Goal: Task Accomplishment & Management: Complete application form

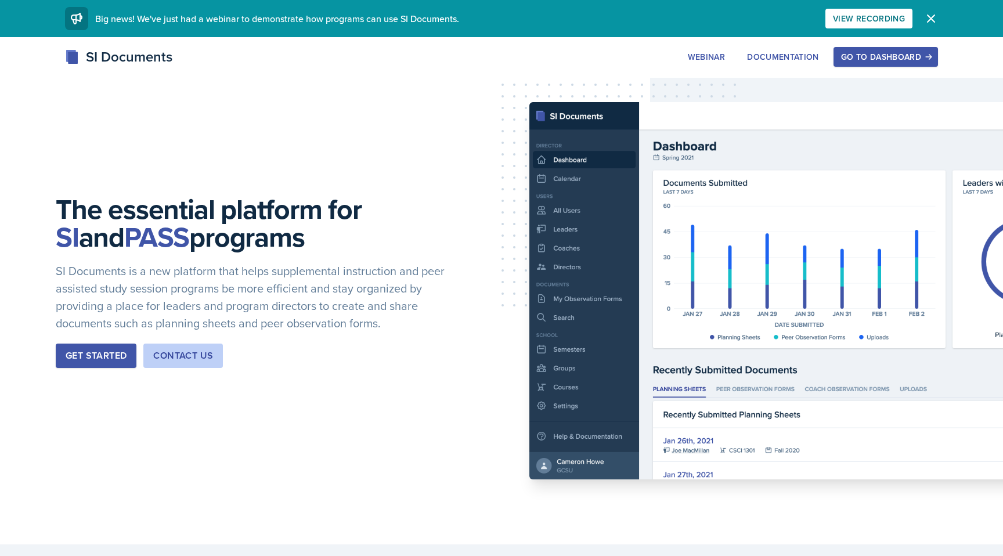
click at [886, 45] on div "The essential platform for SI and PASS programs SI Documents is a new platform …" at bounding box center [501, 290] width 1003 height 507
click at [893, 66] on button "Go to Dashboard" at bounding box center [885, 57] width 104 height 20
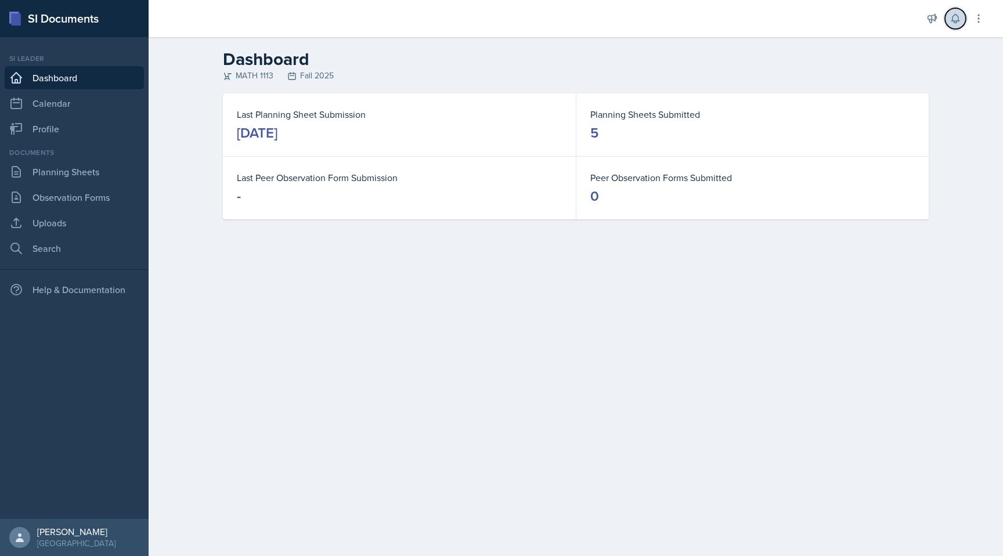
click at [960, 24] on icon at bounding box center [955, 19] width 12 height 12
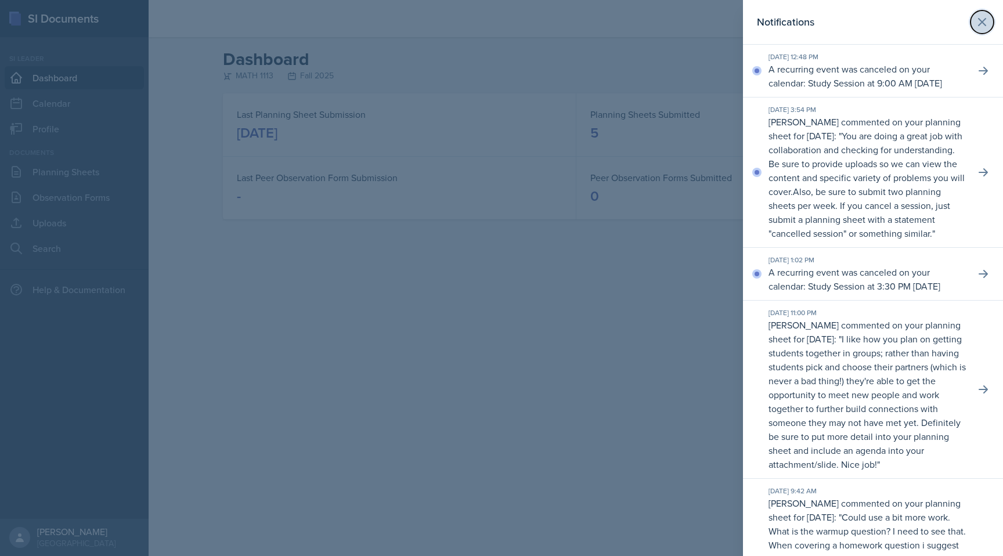
click at [981, 21] on icon at bounding box center [981, 22] width 7 height 7
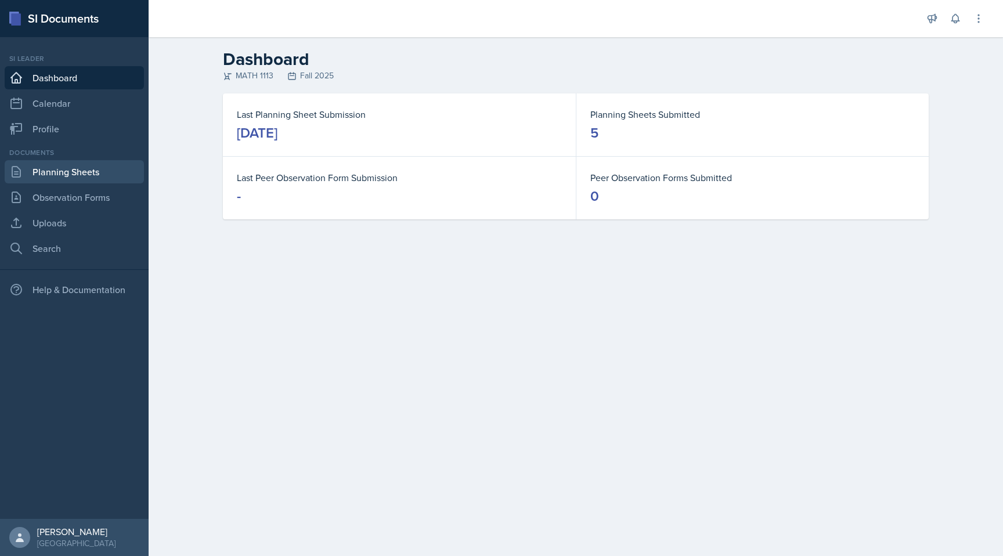
click at [107, 181] on link "Planning Sheets" at bounding box center [74, 171] width 139 height 23
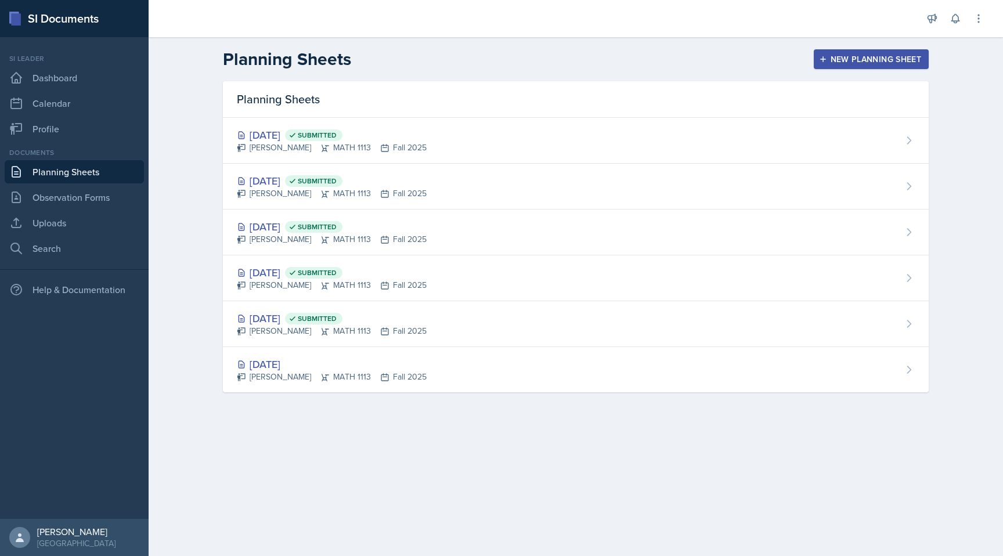
click at [876, 64] on div "New Planning Sheet" at bounding box center [871, 59] width 100 height 9
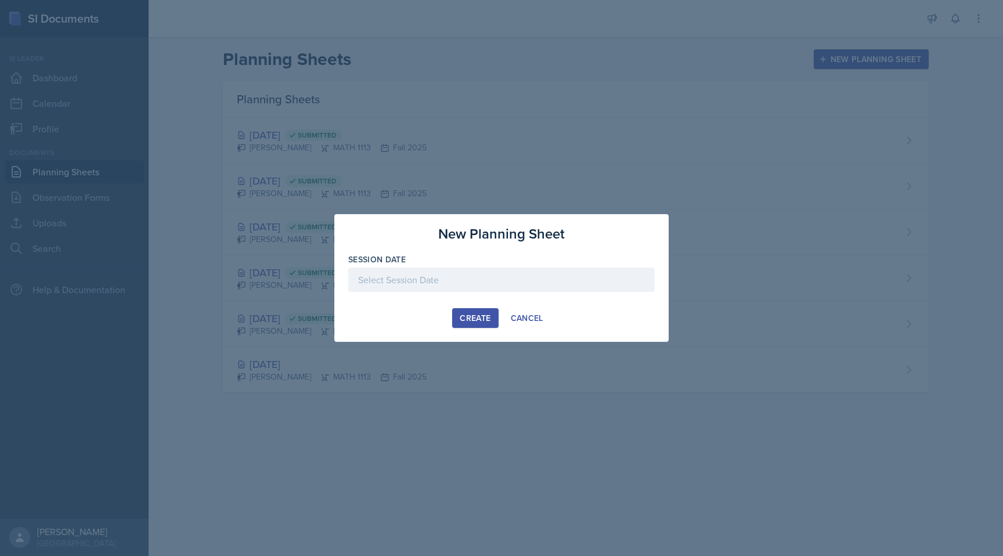
click at [462, 285] on div at bounding box center [501, 280] width 306 height 24
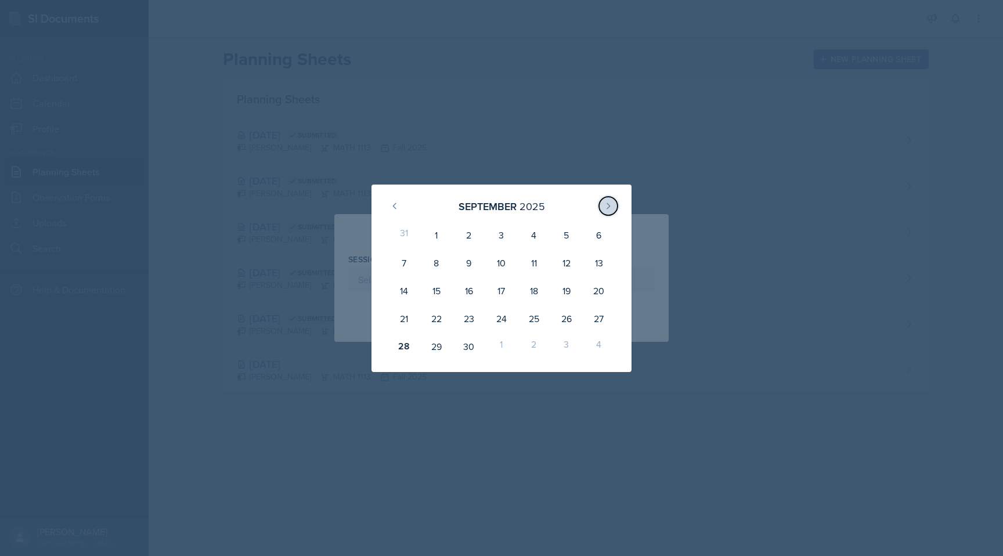
click at [605, 200] on button at bounding box center [608, 206] width 19 height 19
click at [400, 203] on button at bounding box center [394, 206] width 19 height 19
click at [607, 205] on icon at bounding box center [608, 205] width 9 height 9
click at [398, 210] on icon at bounding box center [394, 205] width 9 height 9
click at [474, 348] on div "30" at bounding box center [469, 347] width 32 height 28
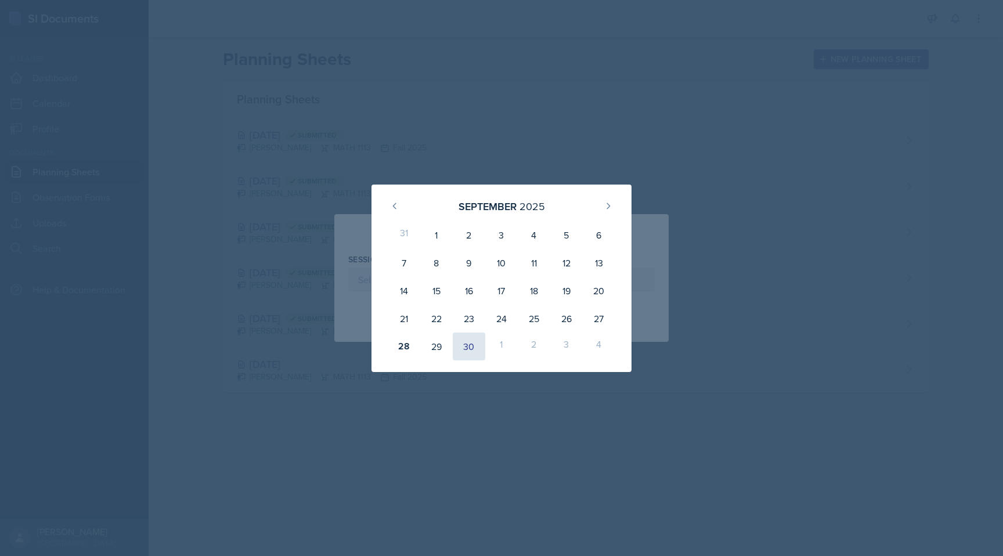
type input "[DATE]"
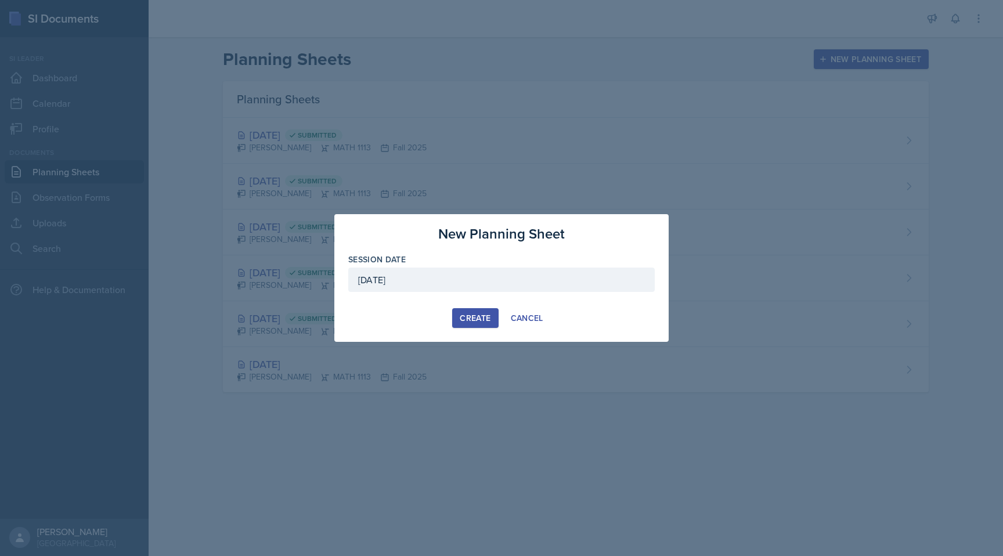
click at [476, 317] on div "Create" at bounding box center [475, 317] width 31 height 9
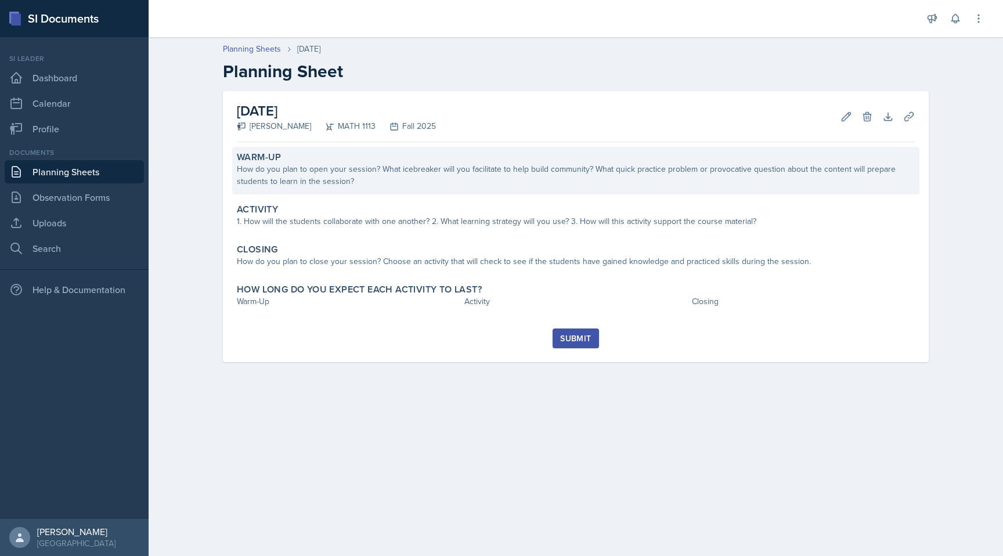
click at [644, 164] on div "How do you plan to open your session? What icebreaker will you facilitate to he…" at bounding box center [576, 175] width 678 height 24
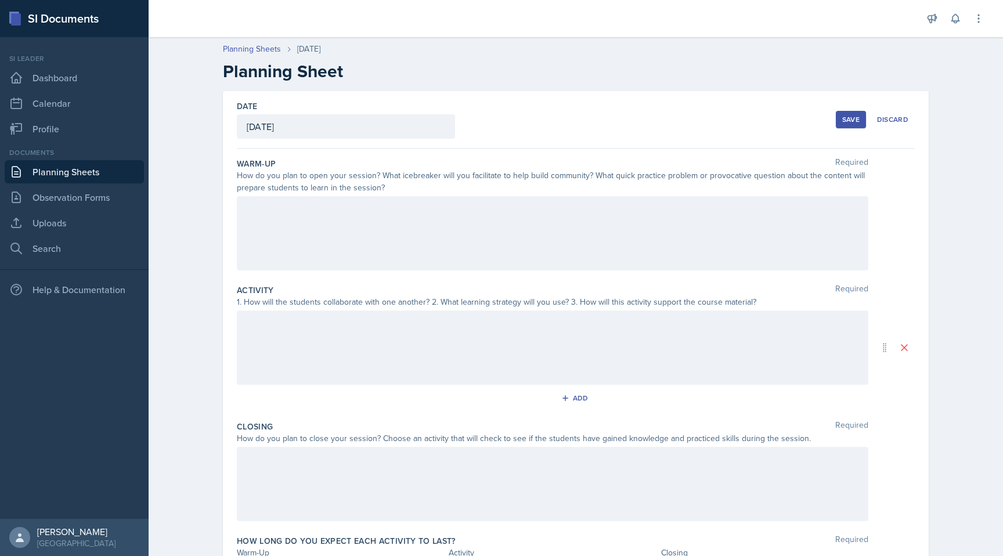
click at [509, 209] on div at bounding box center [552, 233] width 631 height 74
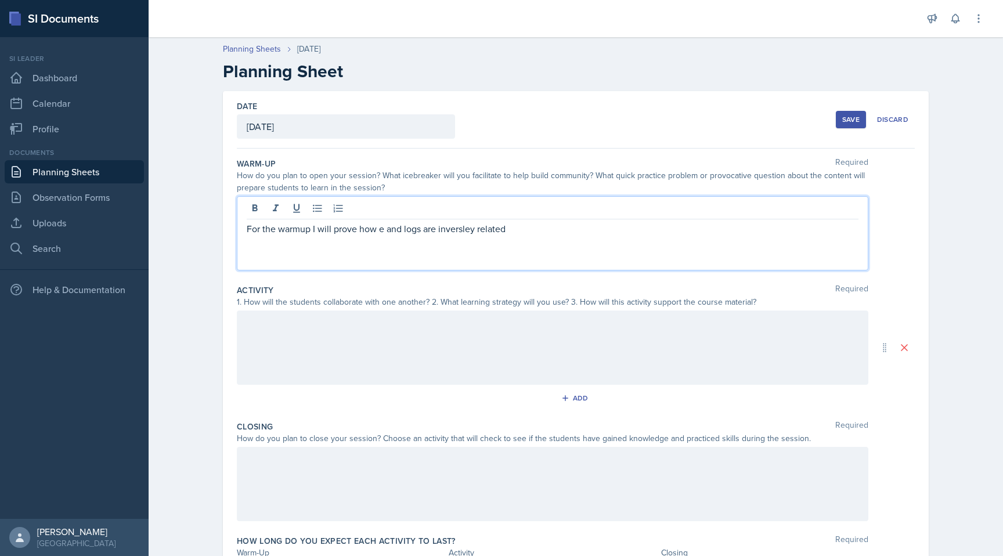
click at [456, 232] on p "For the warmup I will prove how e and logs are inversley related" at bounding box center [553, 229] width 612 height 14
copy p "inversley"
click at [516, 226] on p "For the warmup I will prove how e and logs are inversley related" at bounding box center [553, 229] width 612 height 14
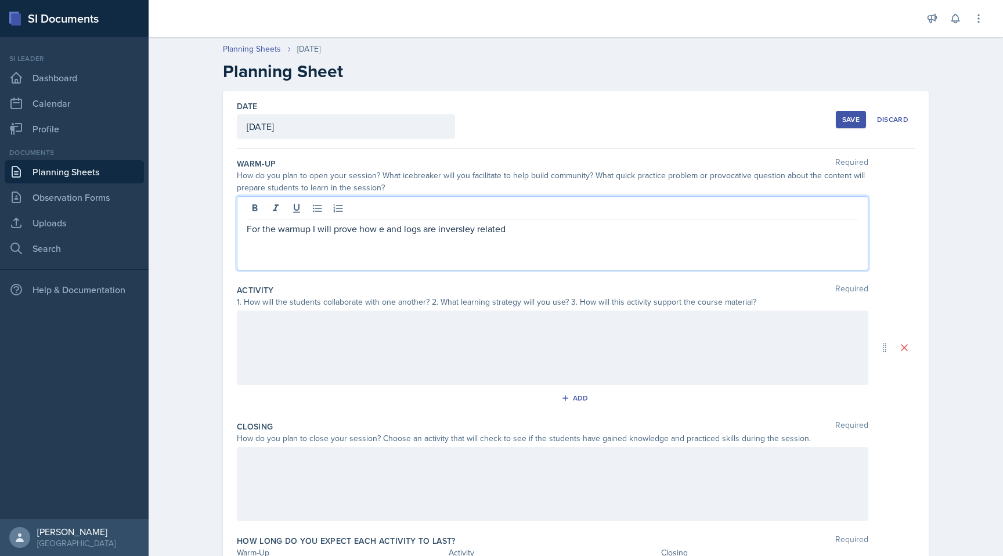
click at [465, 229] on p "For the warmup I will prove how e and logs are inversley related" at bounding box center [553, 229] width 612 height 14
copy p "inversley"
click at [451, 224] on p "For the warmup I will prove how e and logs are inversley related" at bounding box center [553, 229] width 612 height 14
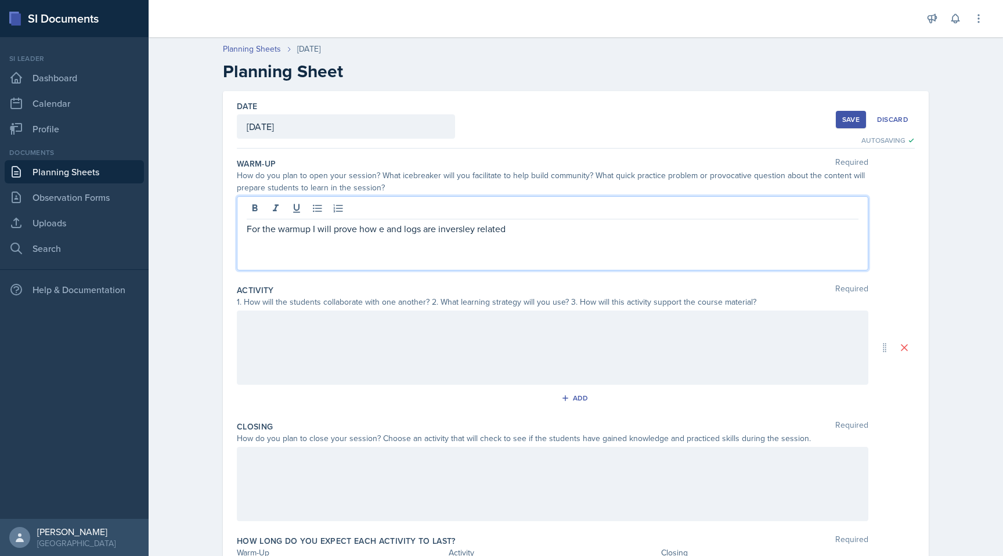
click at [450, 229] on p "For the warmup I will prove how e and logs are inversley related" at bounding box center [553, 229] width 612 height 14
drag, startPoint x: 475, startPoint y: 227, endPoint x: 440, endPoint y: 230, distance: 34.9
click at [440, 230] on p "For the warmup I will prove how e and logs are nversely related" at bounding box center [553, 229] width 612 height 15
click at [440, 230] on p "For the warmup I will prove how e and logs are nversely related" at bounding box center [553, 229] width 612 height 14
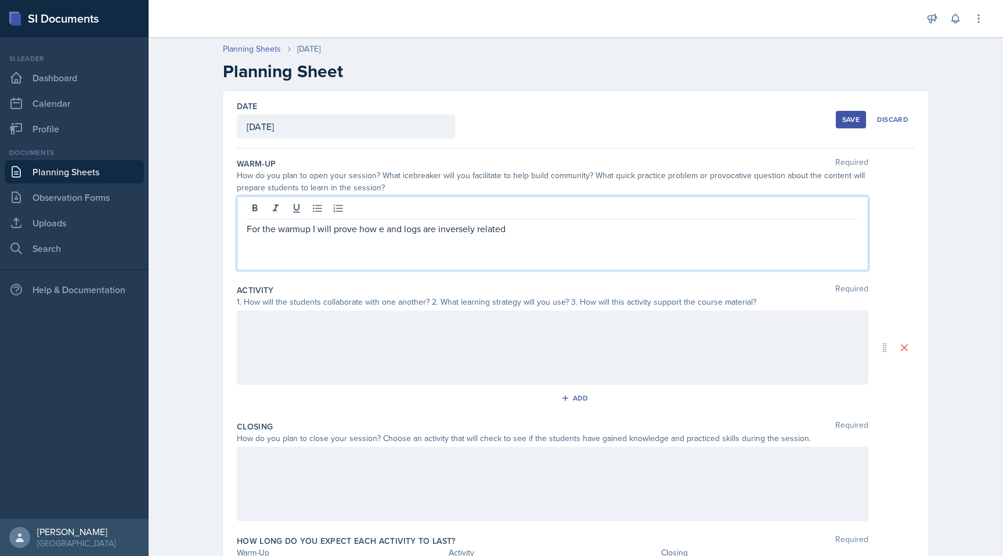
click at [510, 234] on p "For the warmup I will prove how e and logs are inversely related" at bounding box center [553, 229] width 612 height 14
click at [419, 223] on p "For the warmup I will prove how e and logs are inversely related" at bounding box center [553, 229] width 612 height 14
click at [568, 224] on p "For the warmup I will prove how e and log functions are inversely related" at bounding box center [553, 229] width 612 height 14
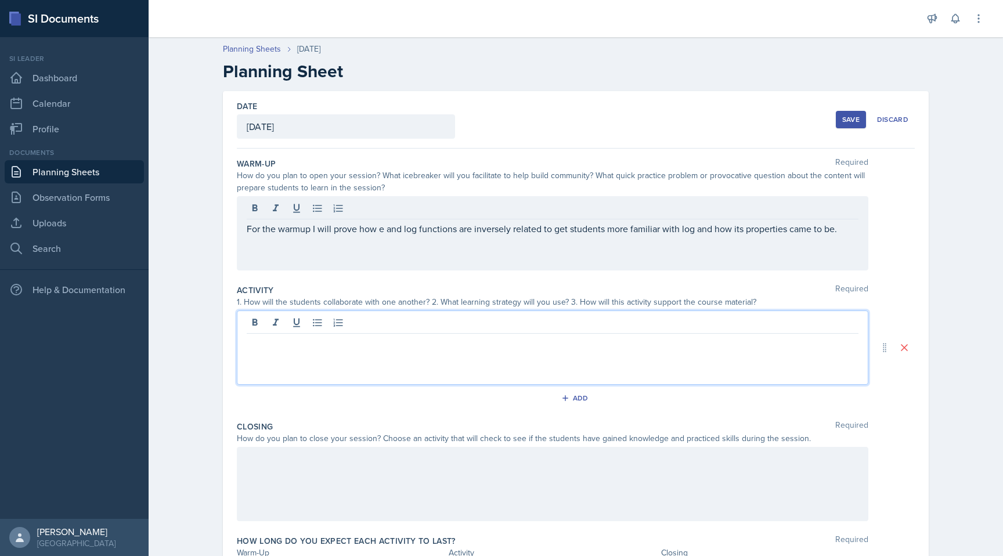
click at [502, 320] on div at bounding box center [552, 347] width 631 height 74
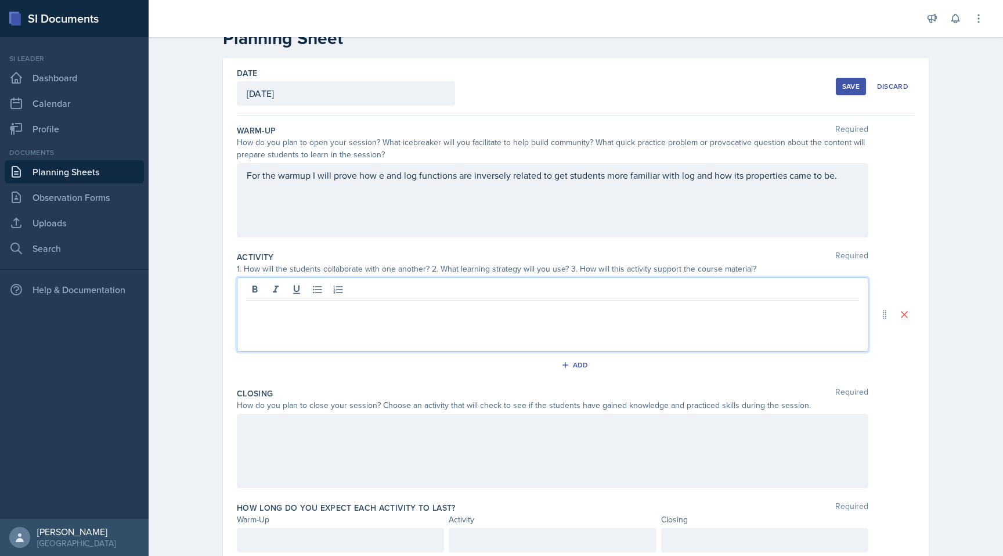
scroll to position [76, 0]
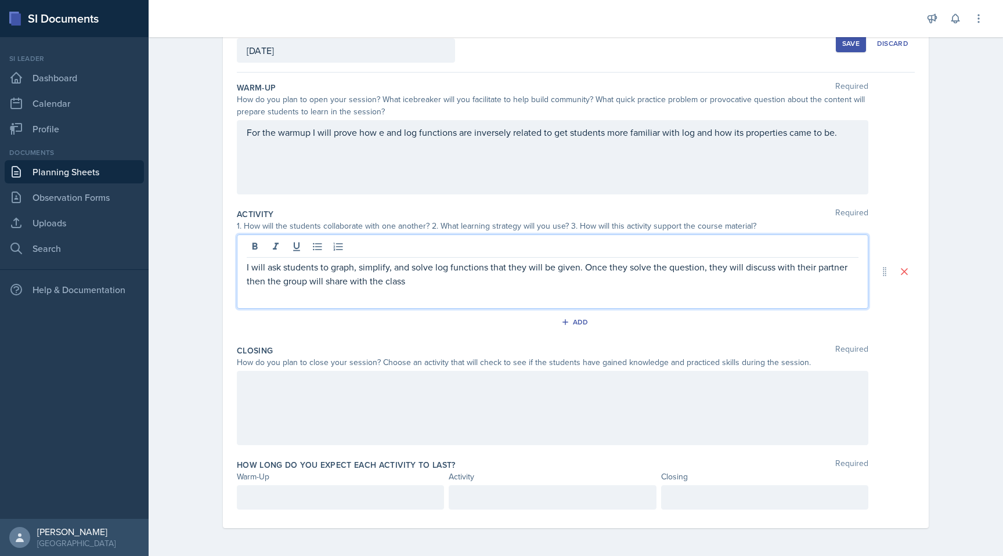
click at [485, 431] on div at bounding box center [552, 408] width 631 height 74
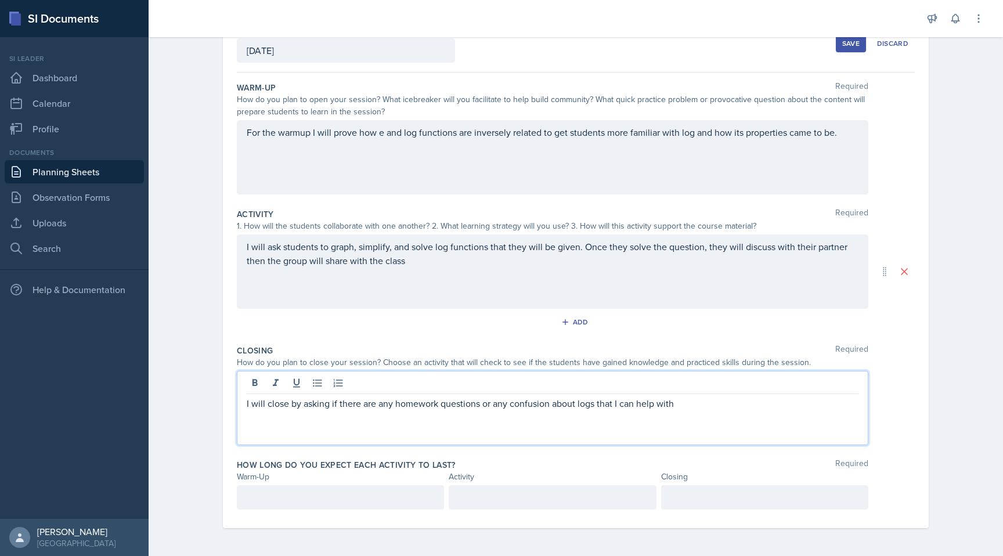
click at [328, 499] on p at bounding box center [340, 497] width 187 height 14
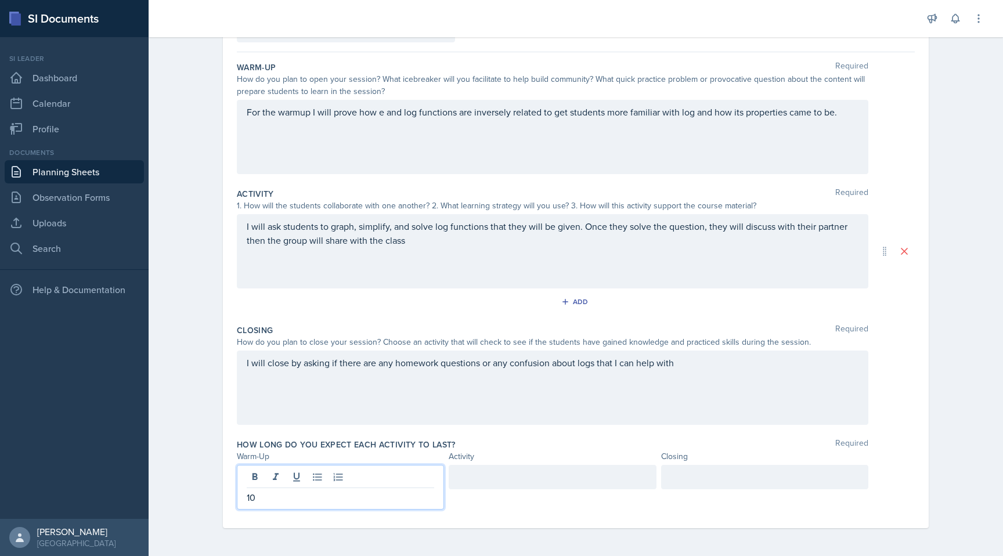
click at [461, 479] on div at bounding box center [552, 477] width 207 height 24
click at [669, 483] on div at bounding box center [764, 477] width 207 height 24
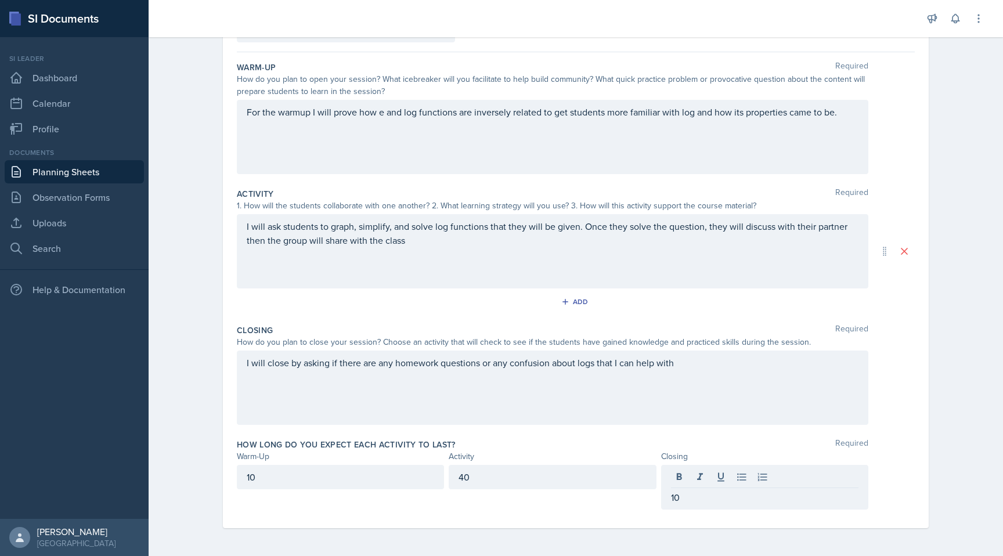
click at [905, 426] on div "Closing Required How do you plan to close your session? Choose an activity that…" at bounding box center [576, 377] width 678 height 114
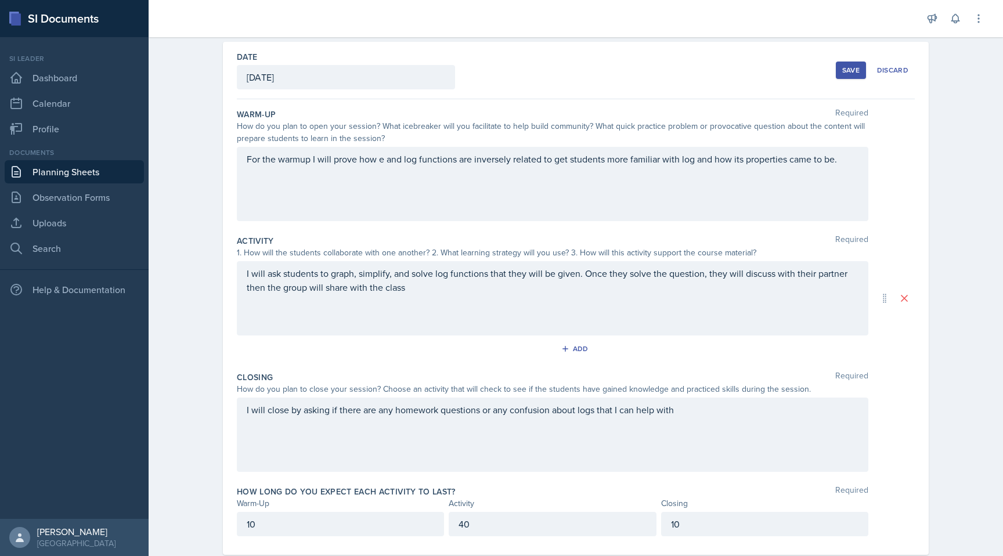
scroll to position [0, 0]
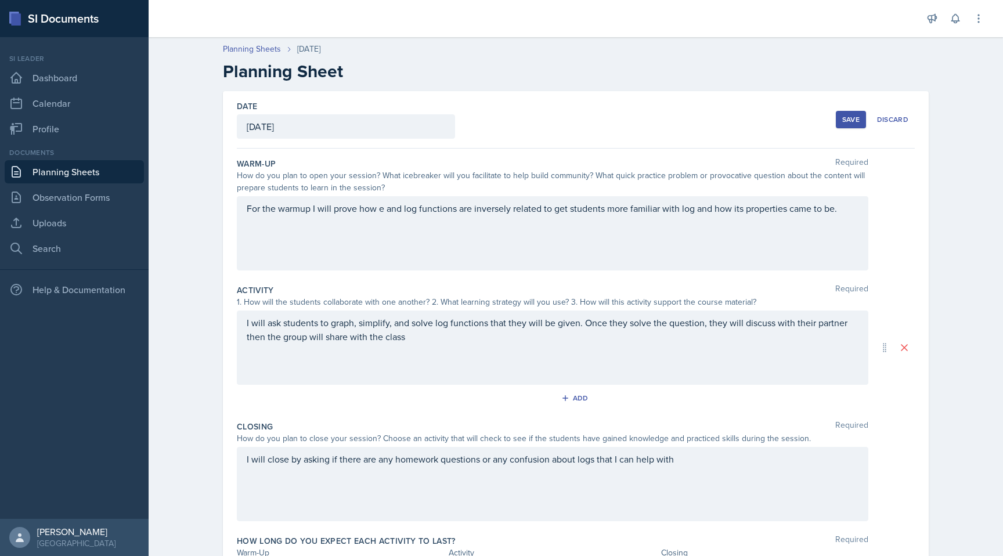
click at [860, 116] on button "Save" at bounding box center [851, 119] width 30 height 17
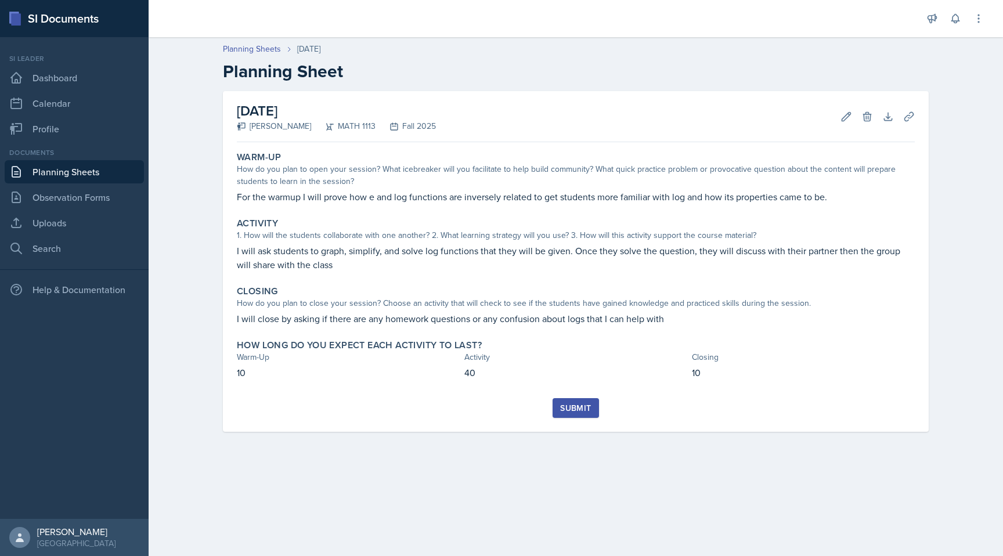
click at [580, 415] on button "Submit" at bounding box center [575, 408] width 46 height 20
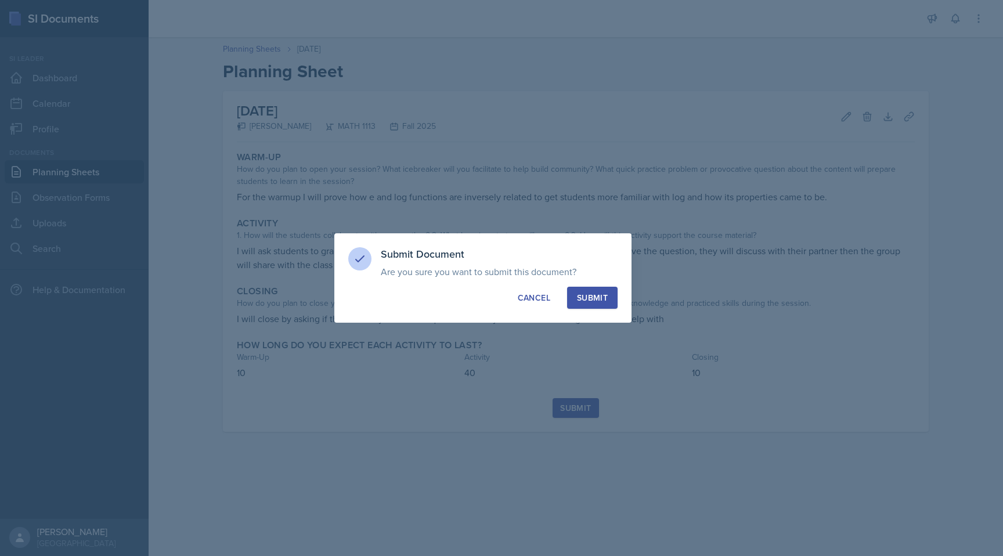
click at [601, 299] on div "Submit" at bounding box center [592, 298] width 31 height 12
